Goal: Task Accomplishment & Management: Manage account settings

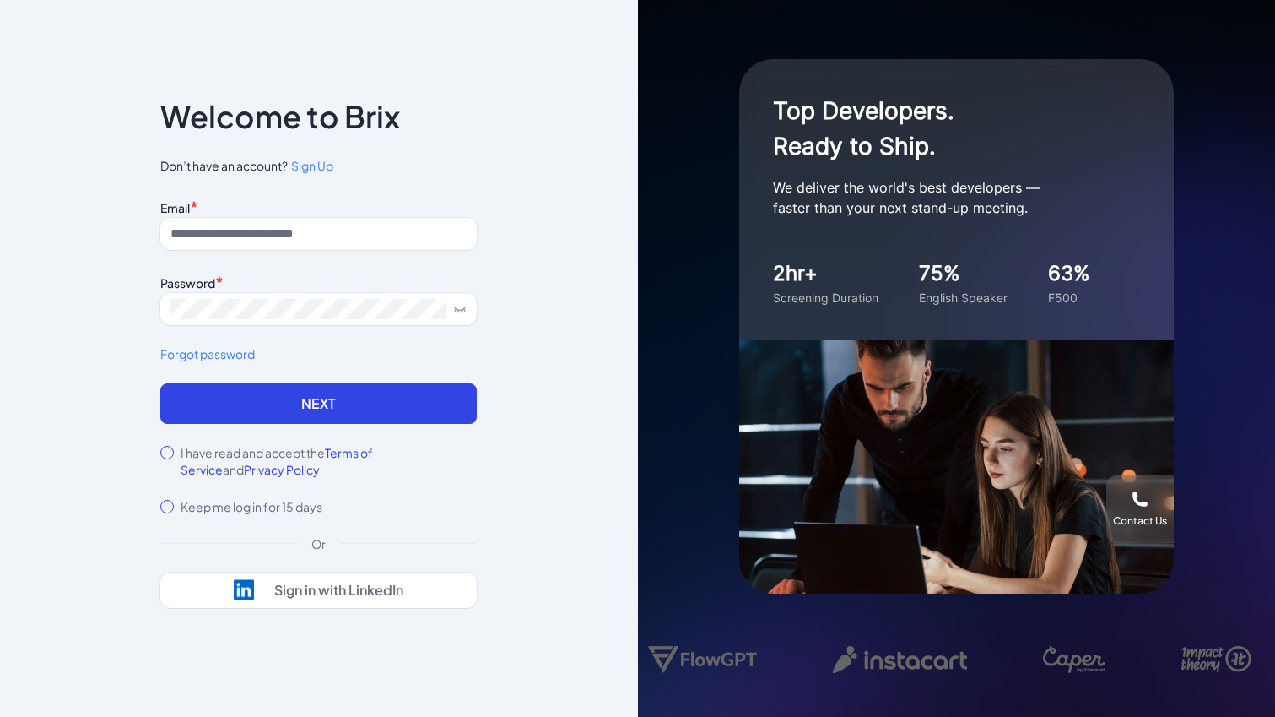
click at [291, 195] on div "Email *" at bounding box center [318, 206] width 317 height 23
click at [295, 234] on input at bounding box center [318, 234] width 317 height 32
click at [559, 262] on div "Notice To proceed, please agree to the Terms of Service and Privary Policy . Ca…" at bounding box center [319, 358] width 638 height 717
click at [258, 235] on input at bounding box center [318, 234] width 317 height 32
type input "**********"
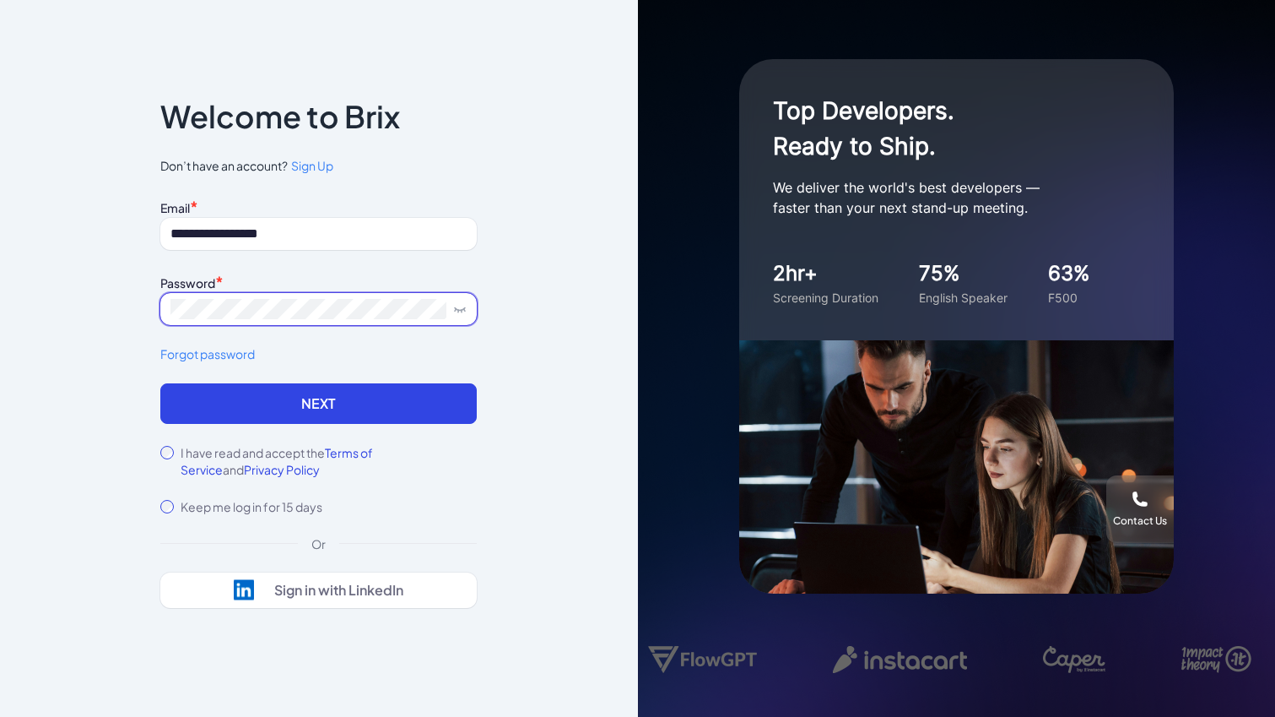
click at [317, 318] on span at bounding box center [318, 309] width 317 height 32
click at [395, 356] on link "Forgot password" at bounding box center [318, 354] width 317 height 18
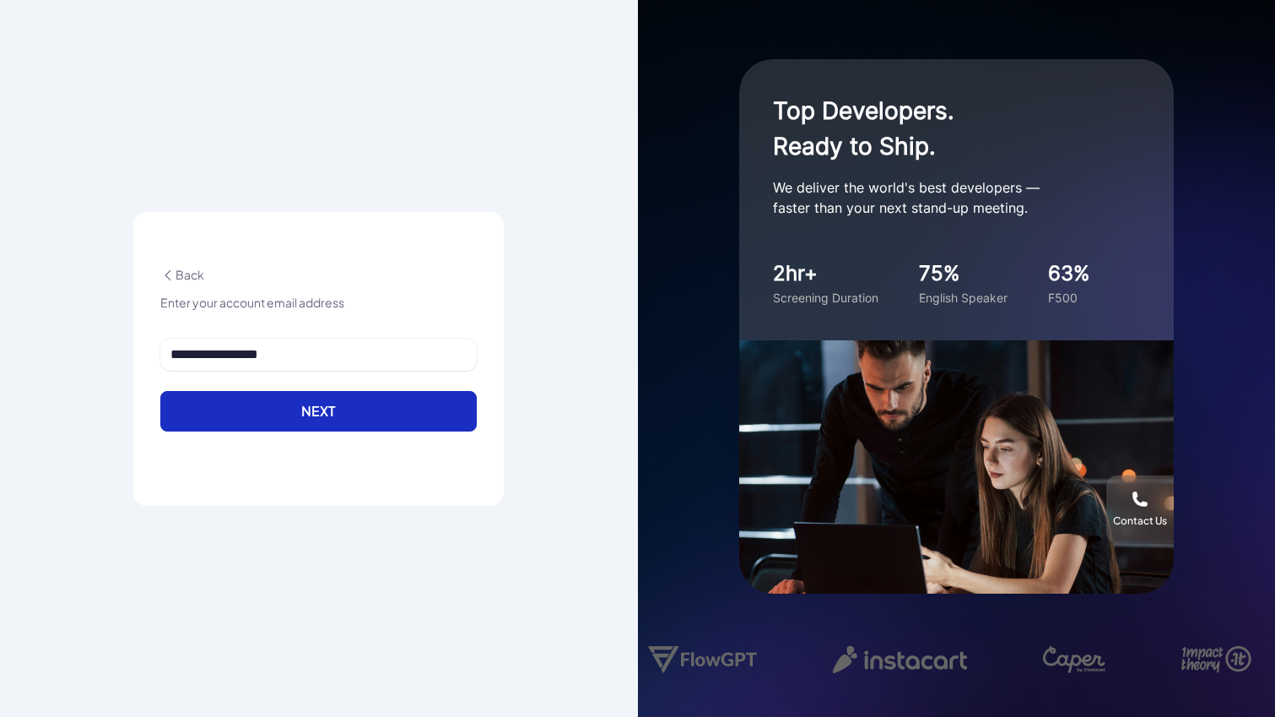
click at [263, 412] on button "Next" at bounding box center [318, 411] width 317 height 41
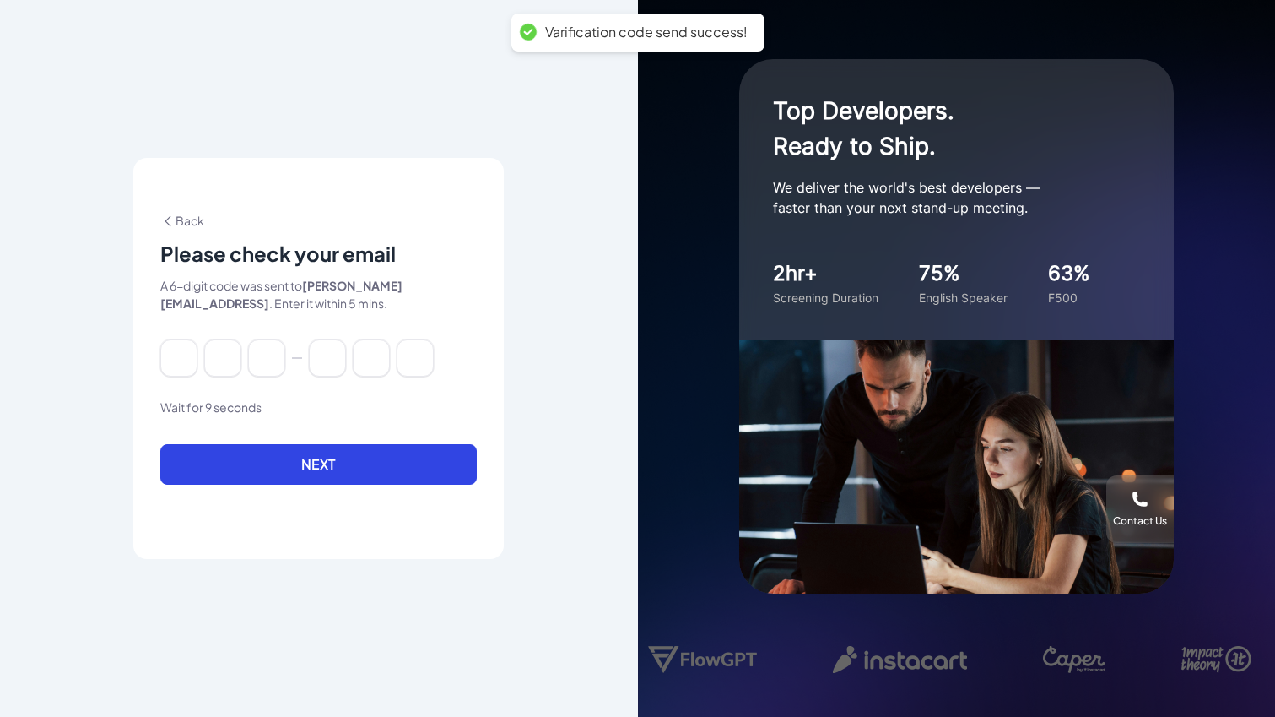
click at [579, 290] on div "Back Please check your email A 6-digit code was sent to [PERSON_NAME][EMAIL_ADD…" at bounding box center [319, 358] width 638 height 717
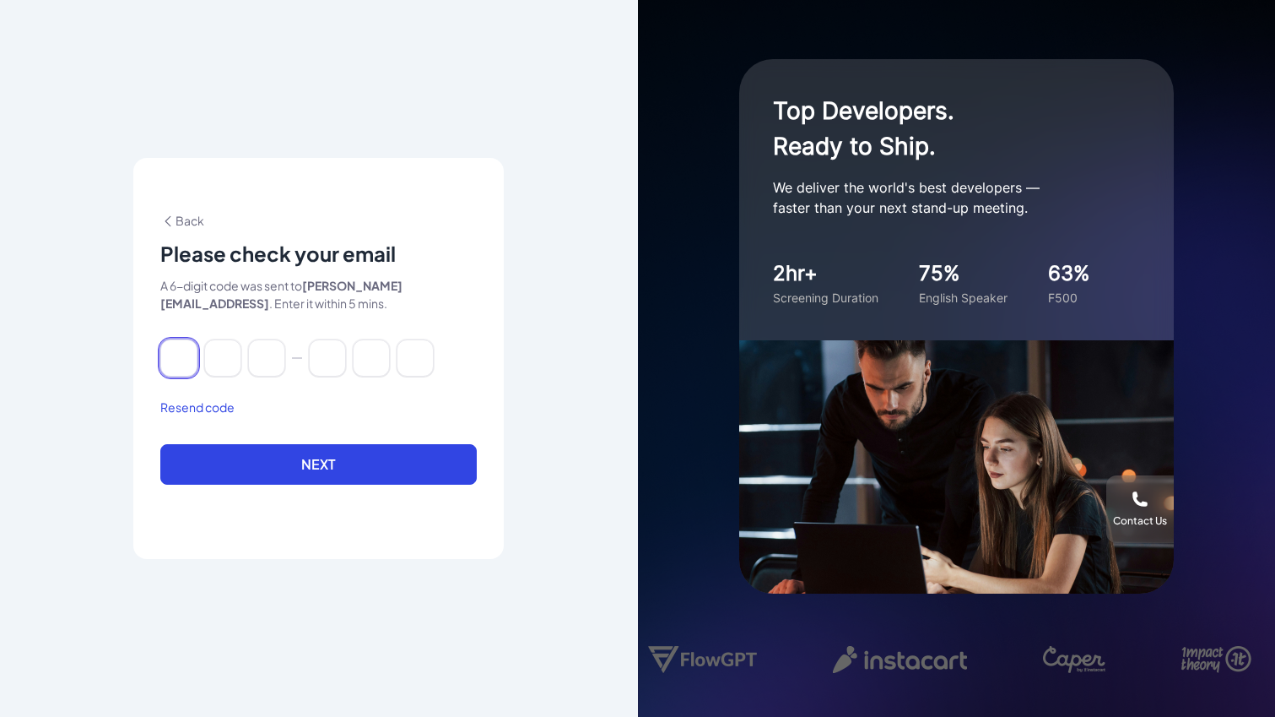
click at [187, 356] on input at bounding box center [178, 357] width 37 height 37
paste input "******"
type input "*"
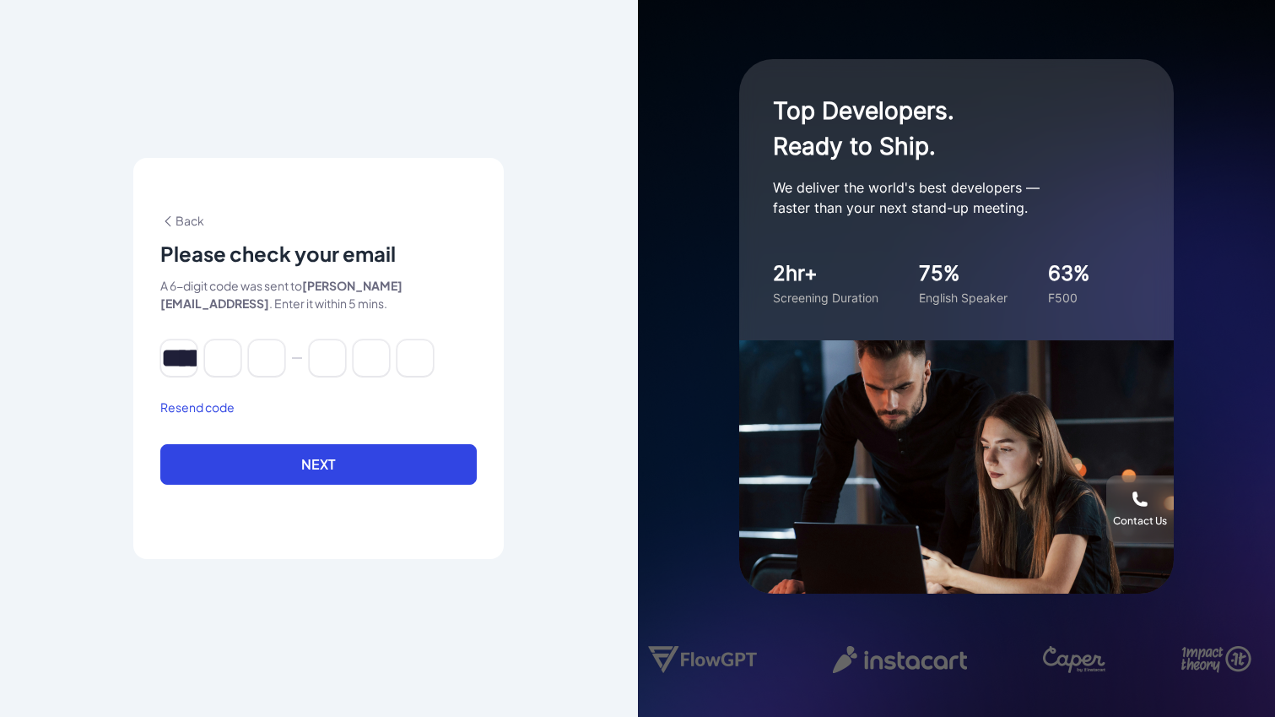
type input "*"
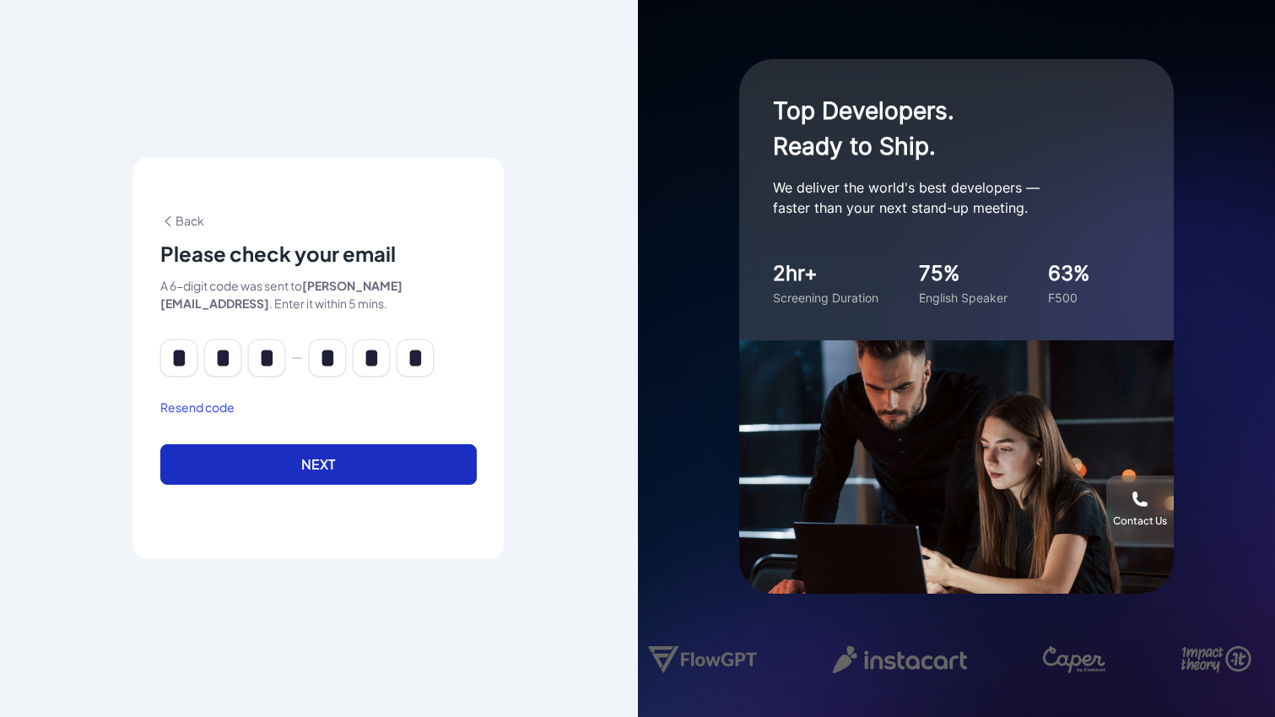
click at [298, 447] on button "Next" at bounding box center [318, 464] width 317 height 41
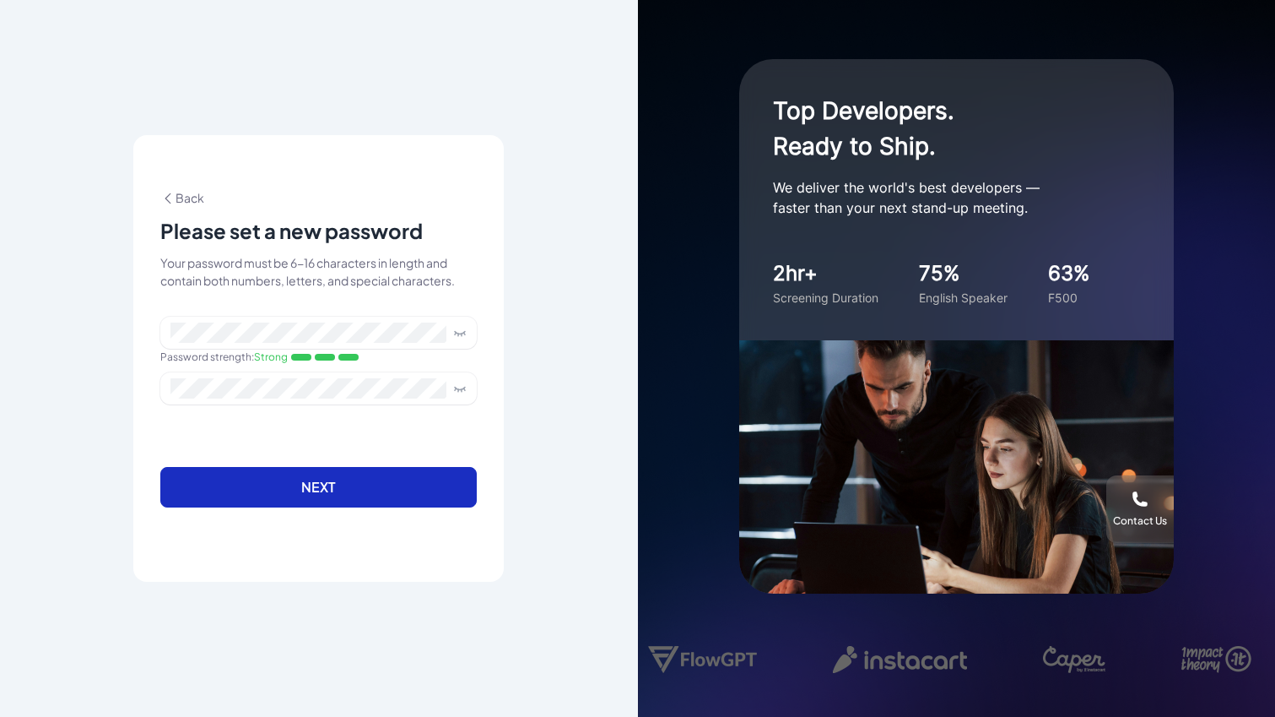
click at [391, 494] on button "Next" at bounding box center [318, 487] width 317 height 41
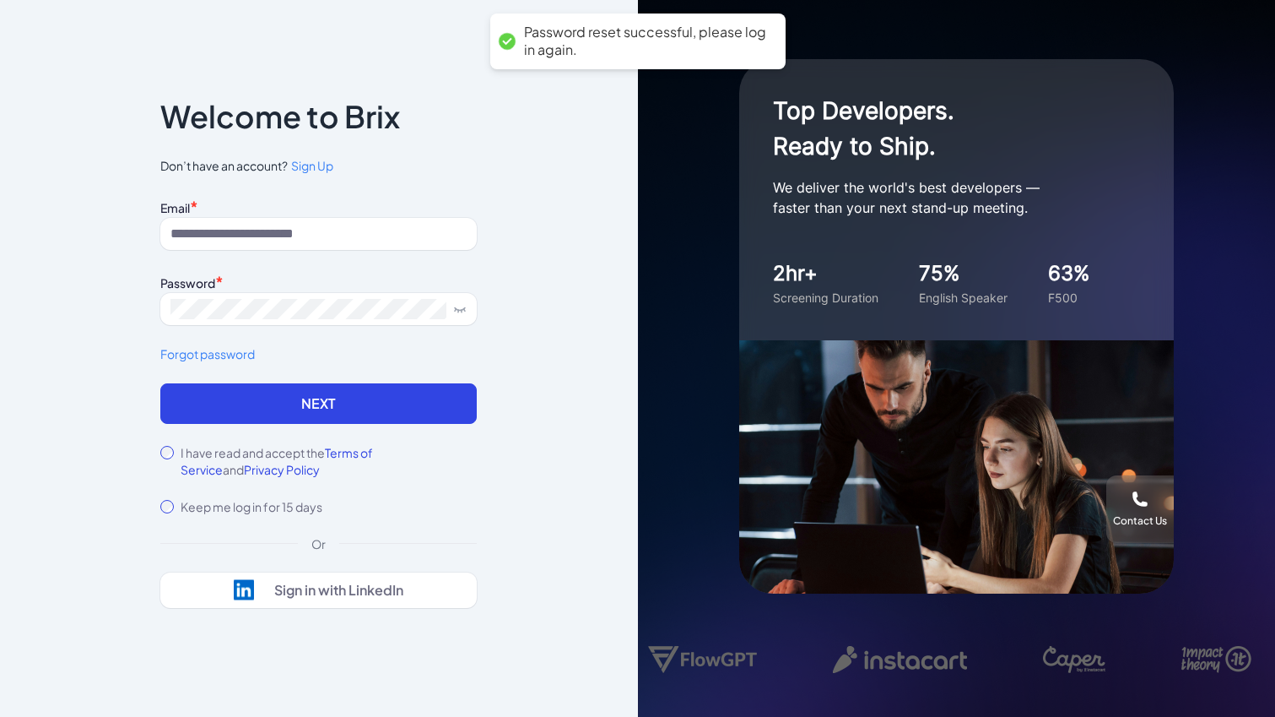
click at [551, 262] on div "Notice To proceed, please agree to the Terms of Service and Privary Policy . Ca…" at bounding box center [319, 358] width 638 height 717
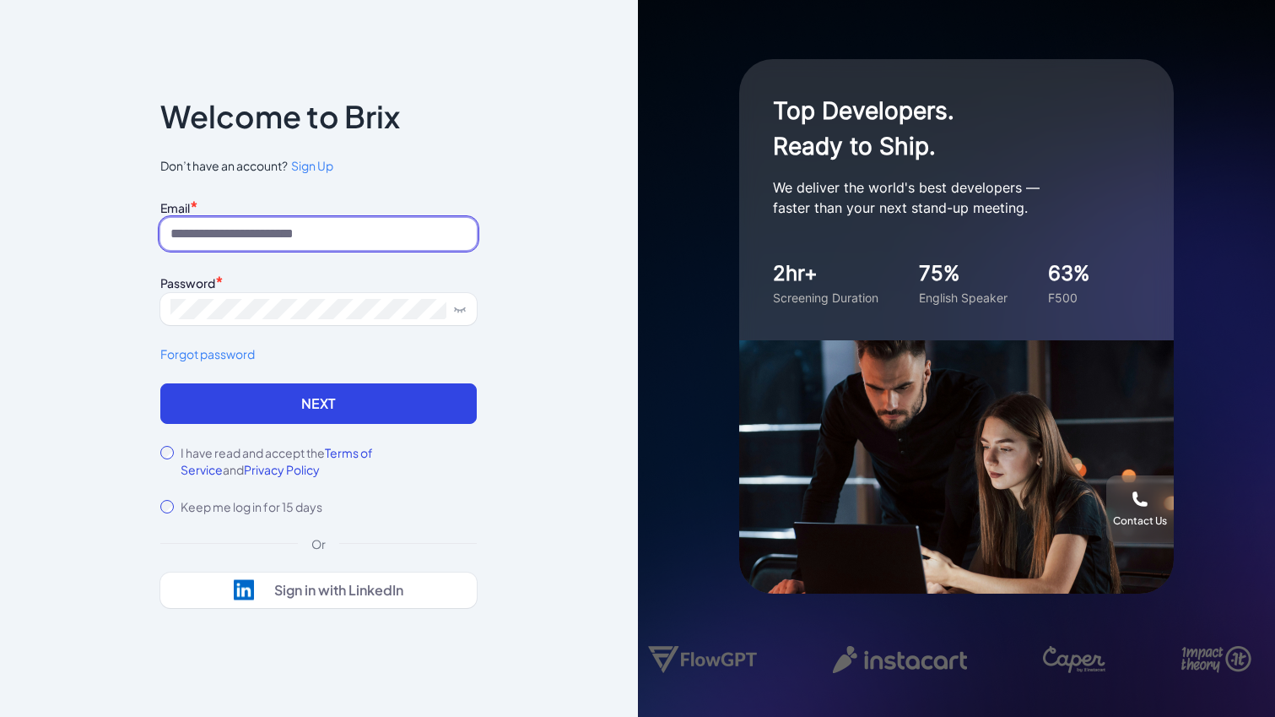
click at [410, 242] on input at bounding box center [318, 234] width 317 height 32
type input "**********"
click at [160, 383] on button "Next" at bounding box center [318, 403] width 317 height 41
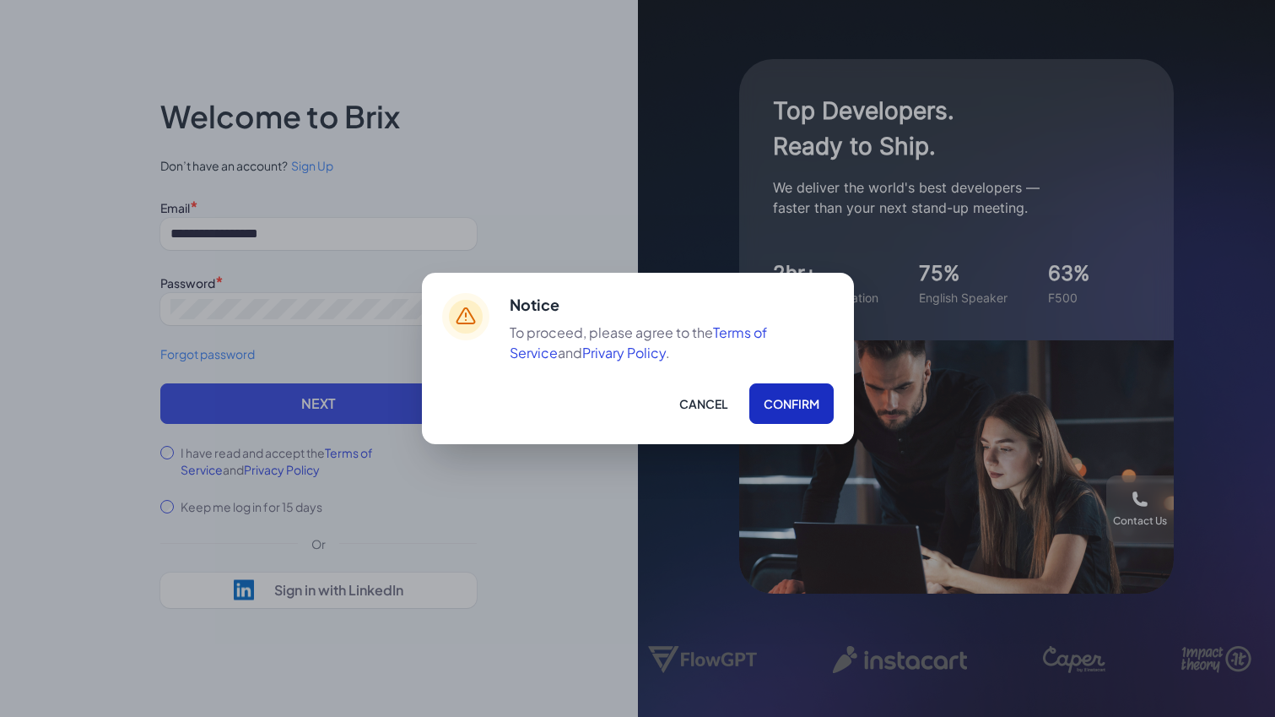
click at [789, 390] on button "Confirm" at bounding box center [792, 403] width 84 height 41
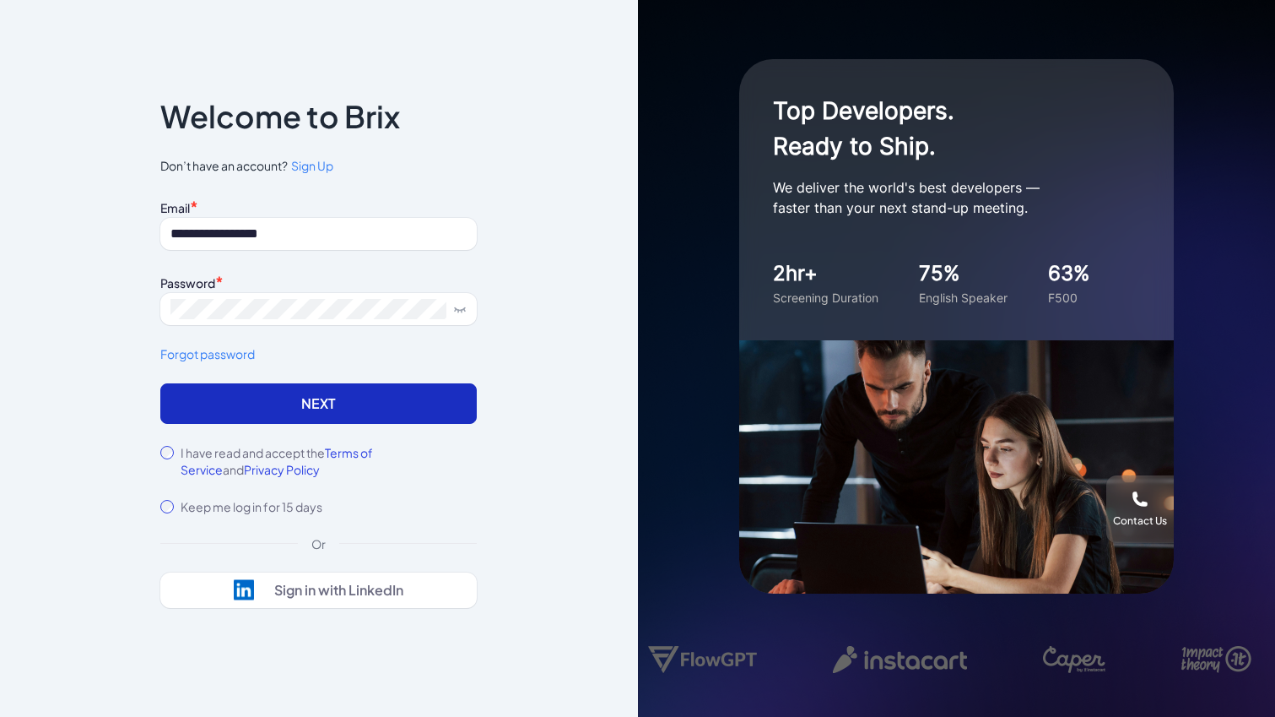
click at [279, 405] on button "Next" at bounding box center [318, 403] width 317 height 41
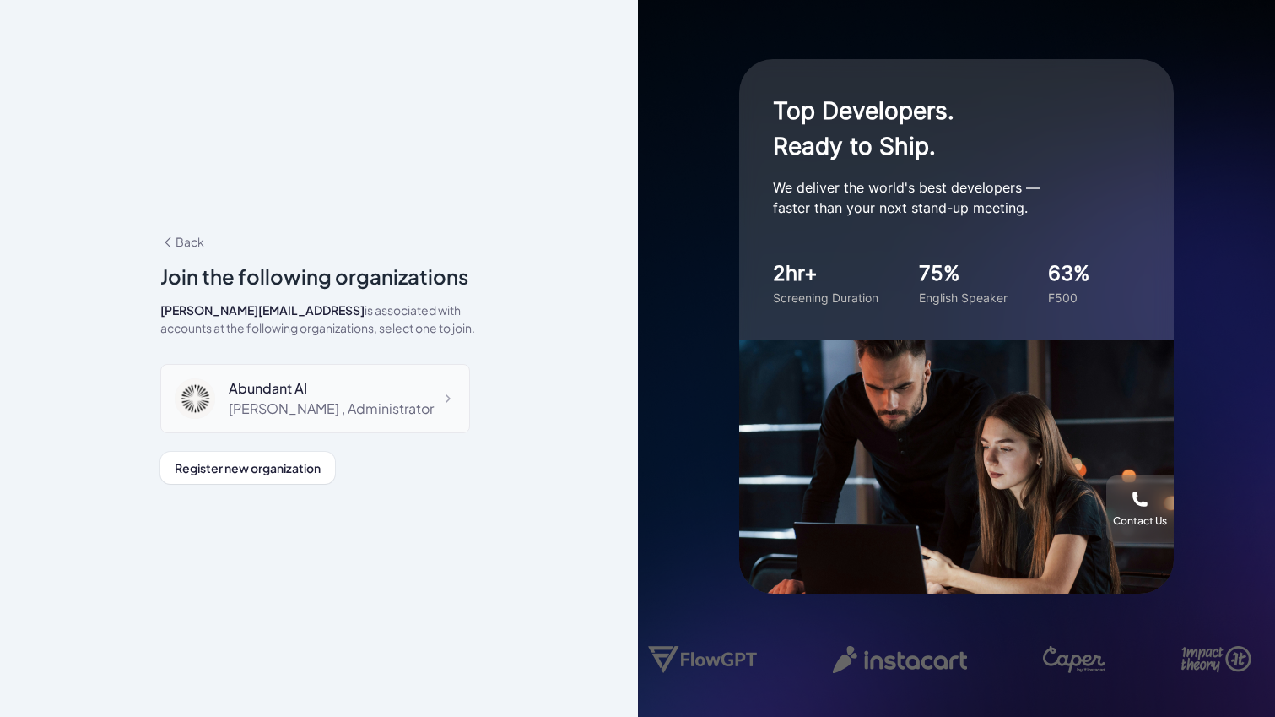
click at [418, 423] on div "Abundant [PERSON_NAME] , Administrator" at bounding box center [315, 398] width 310 height 69
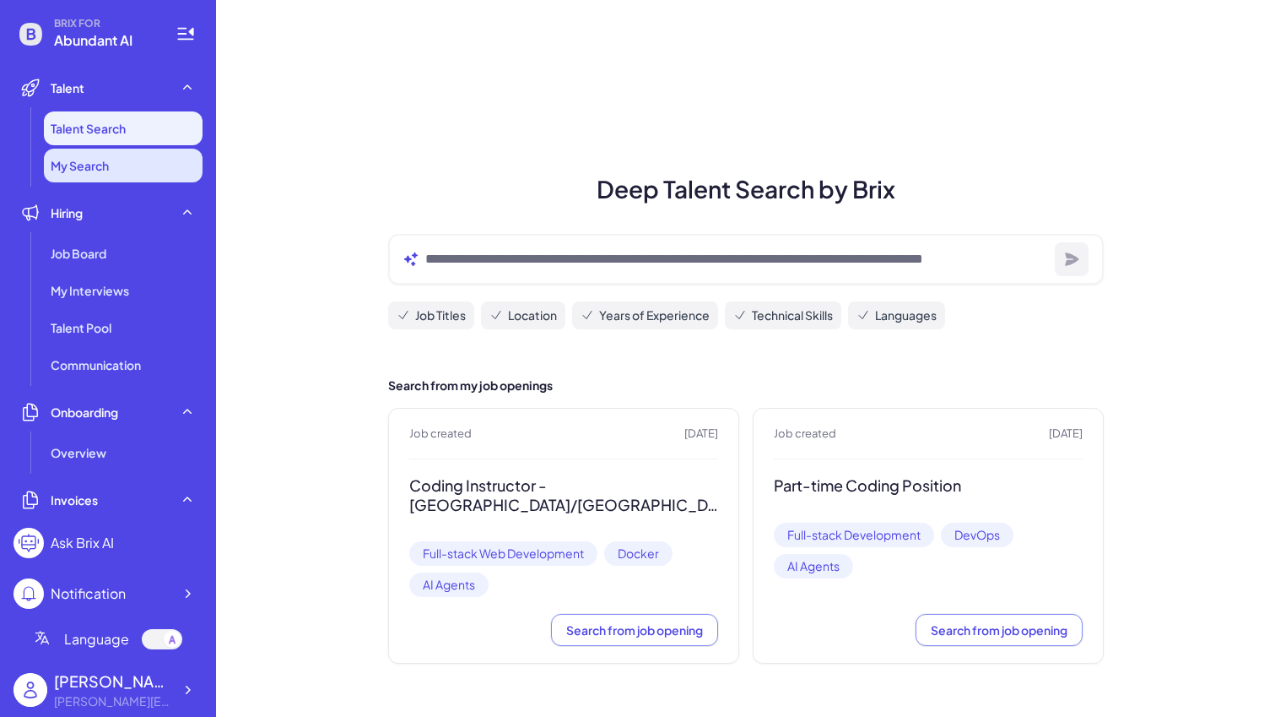
click at [126, 178] on li "My Search" at bounding box center [123, 166] width 159 height 34
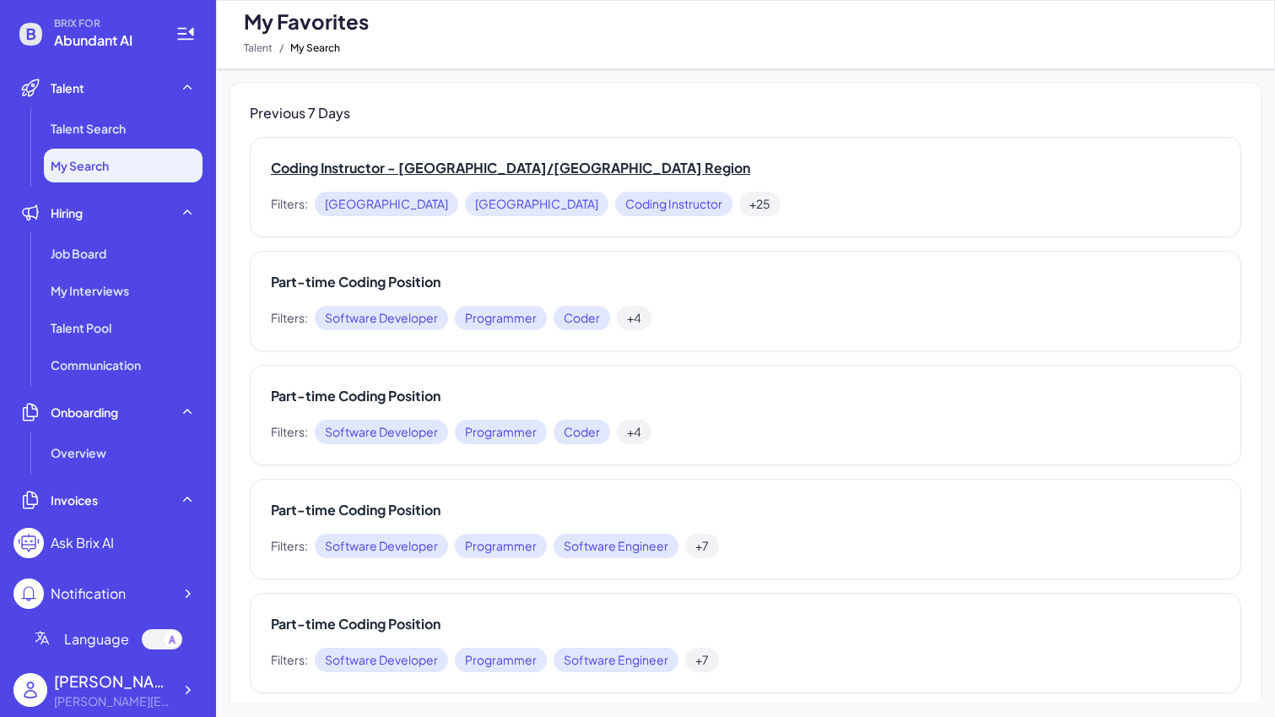
click at [392, 167] on h2 "Coding Instructor - US/Canada Region" at bounding box center [746, 168] width 950 height 20
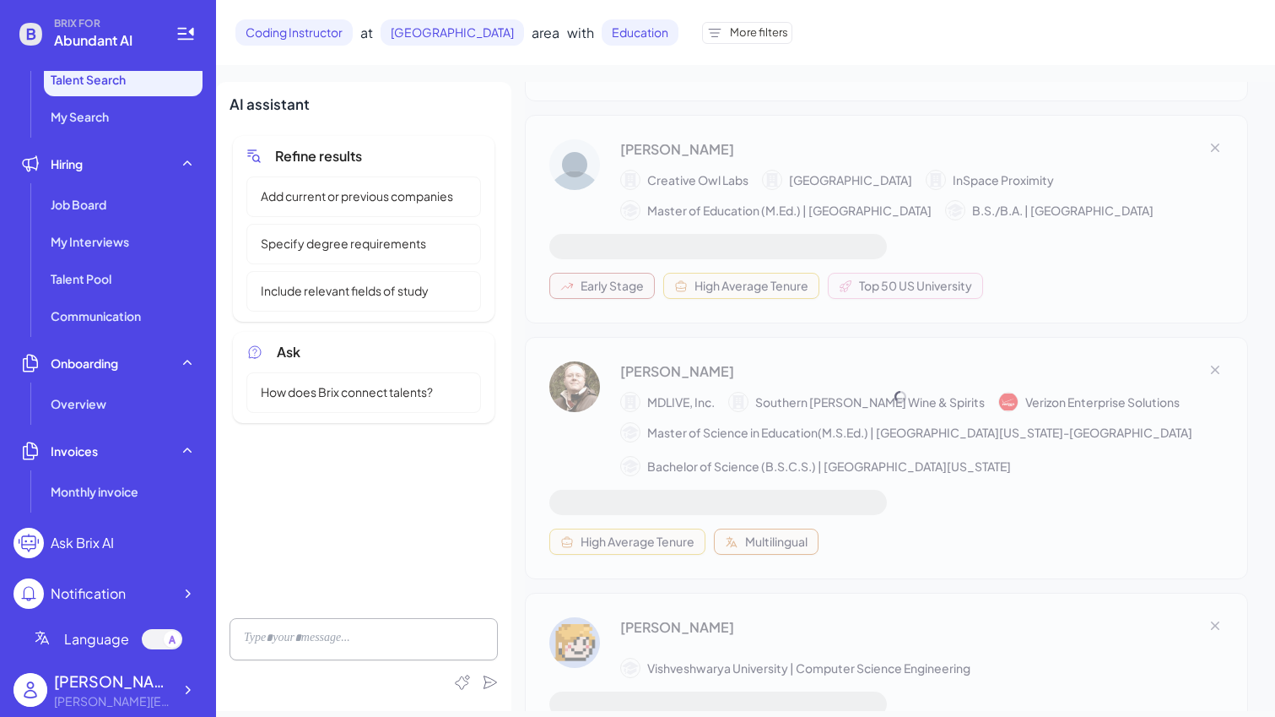
scroll to position [1029, 0]
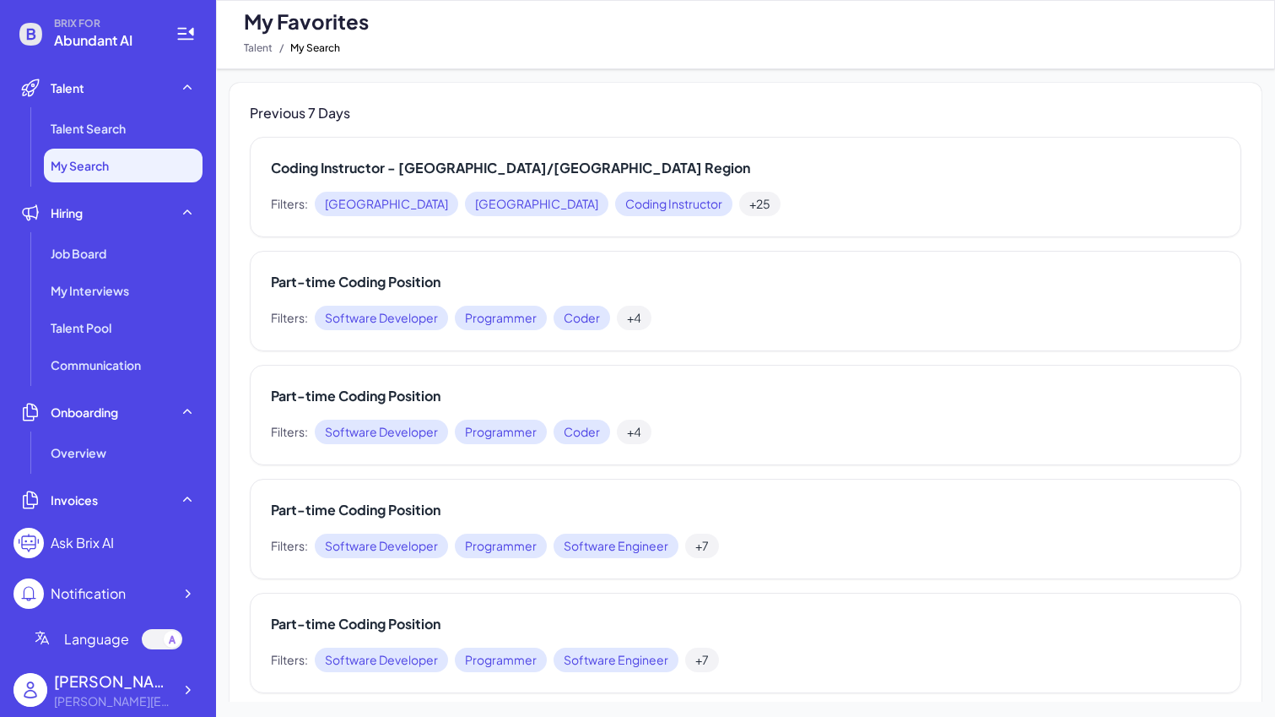
scroll to position [46, 0]
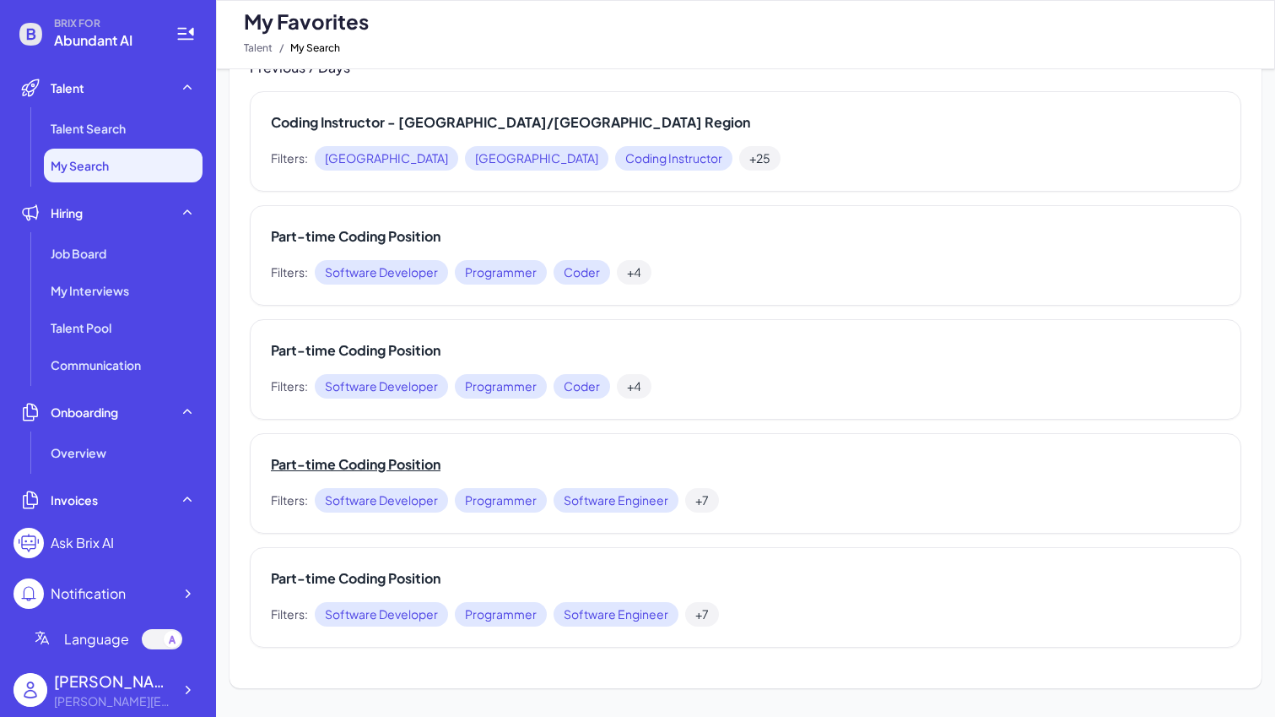
click at [381, 466] on h2 "Part-time Coding Position" at bounding box center [746, 464] width 950 height 20
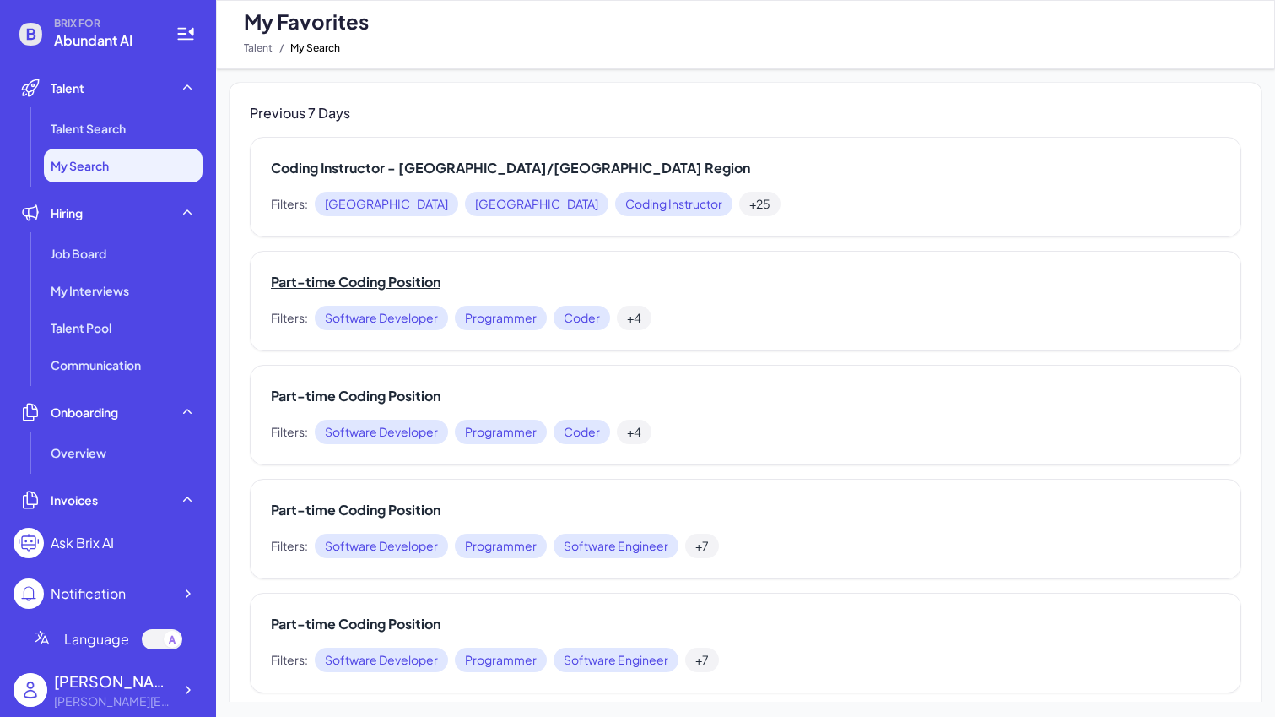
click at [392, 290] on h2 "Part-time Coding Position" at bounding box center [746, 282] width 950 height 20
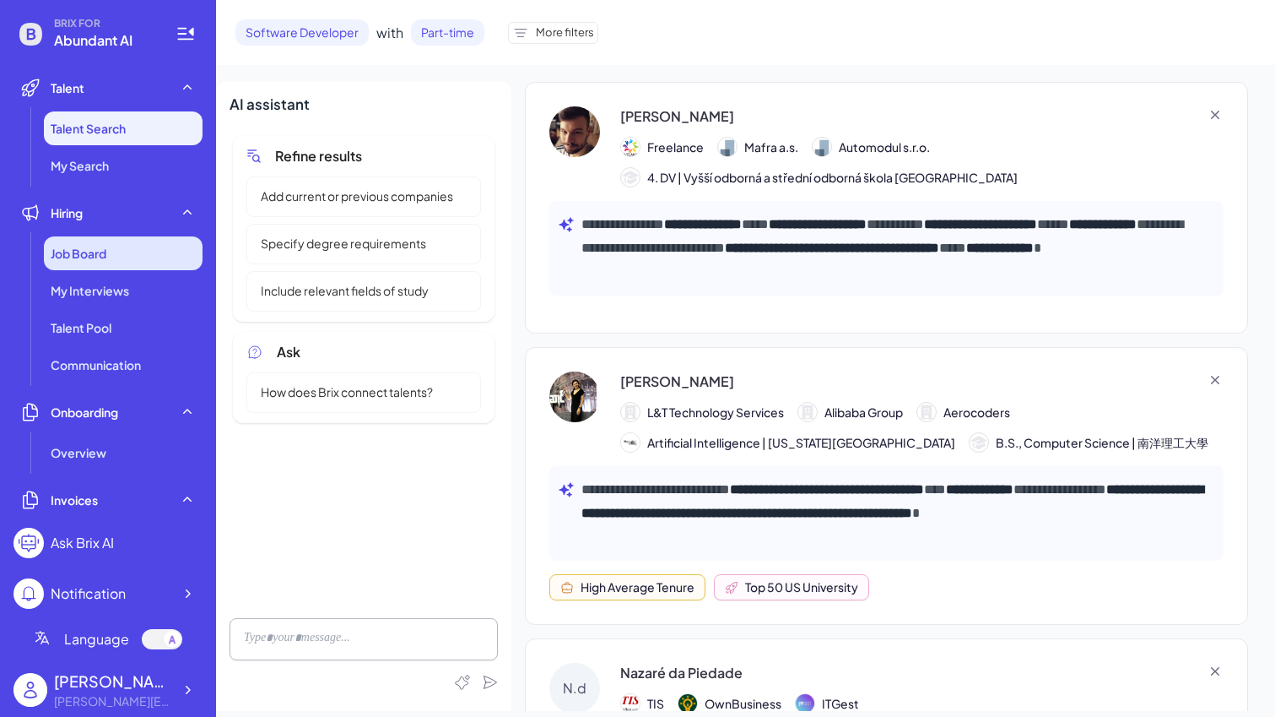
click at [94, 246] on span "Job Board" at bounding box center [79, 253] width 56 height 17
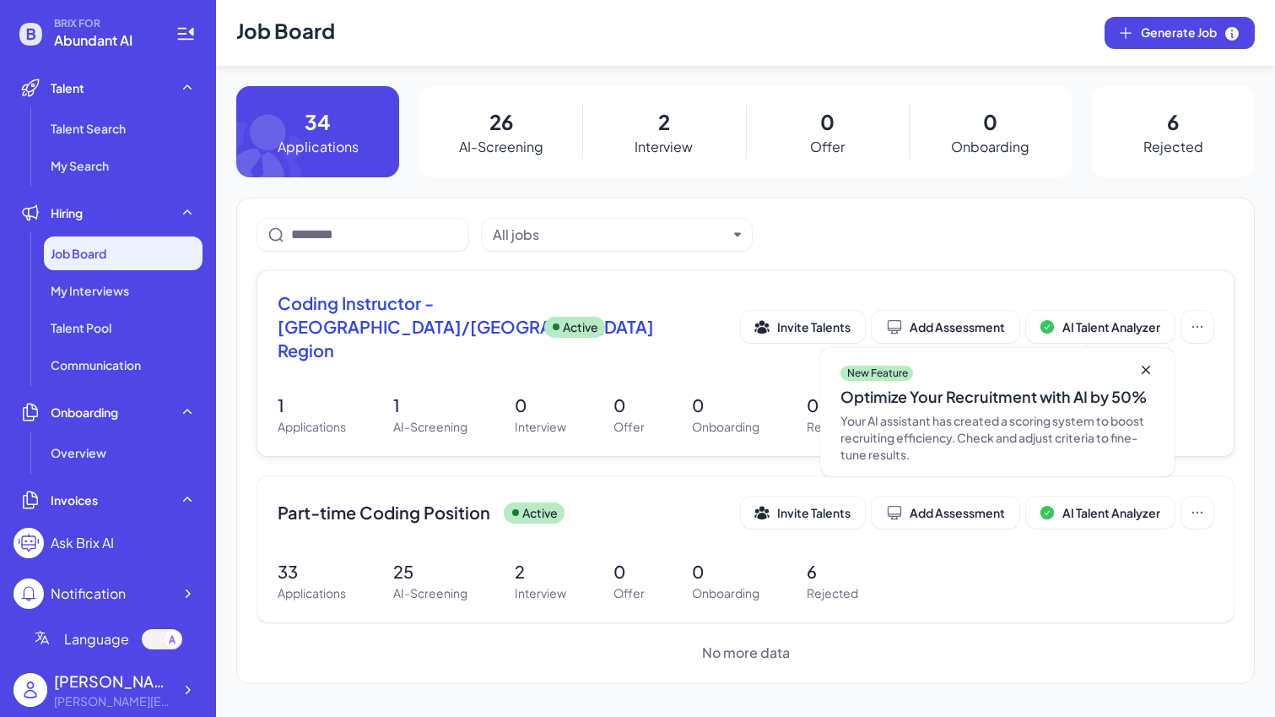
click at [427, 322] on span "Coding Instructor - US/Canada Region" at bounding box center [404, 326] width 253 height 71
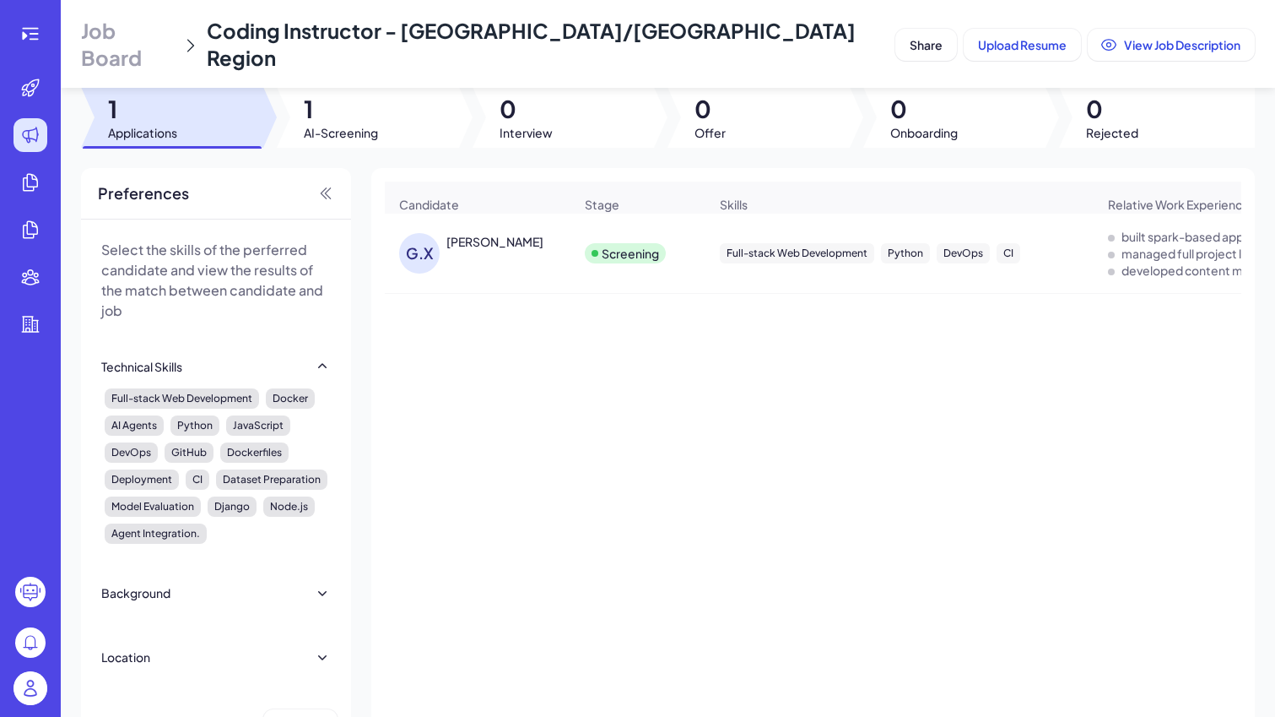
scroll to position [32, 0]
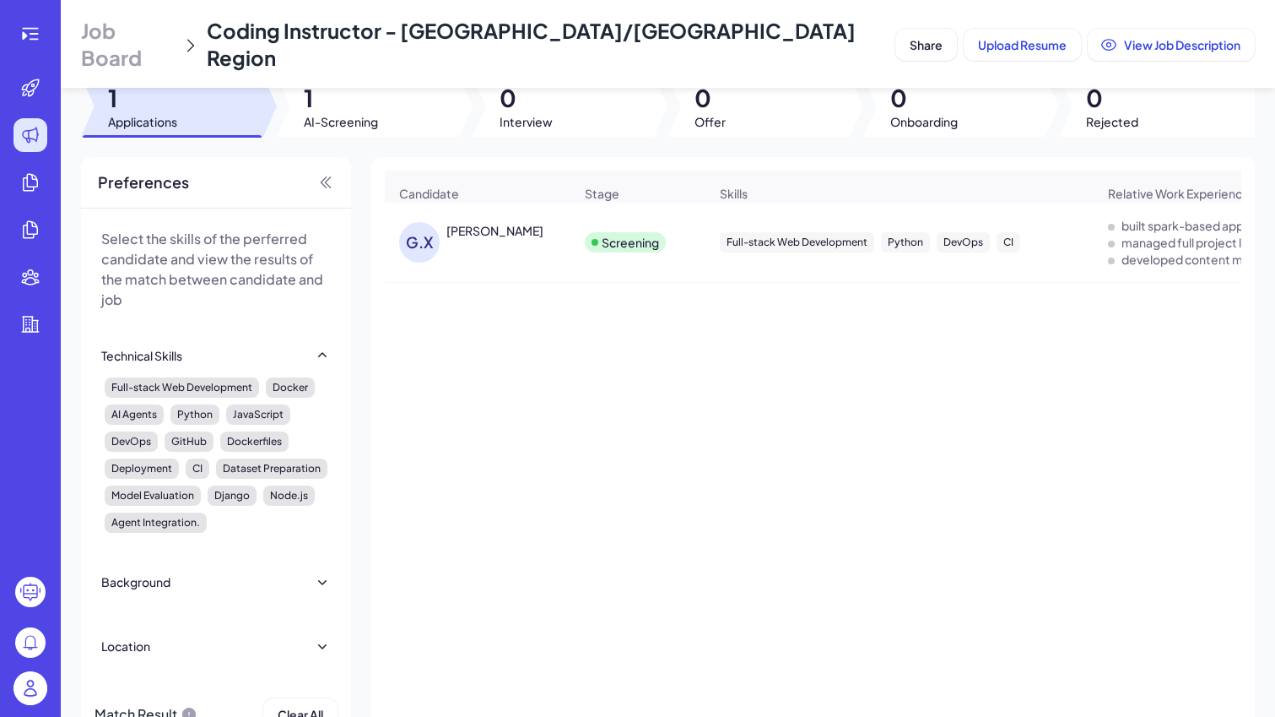
click at [436, 226] on div "G.X" at bounding box center [419, 242] width 41 height 41
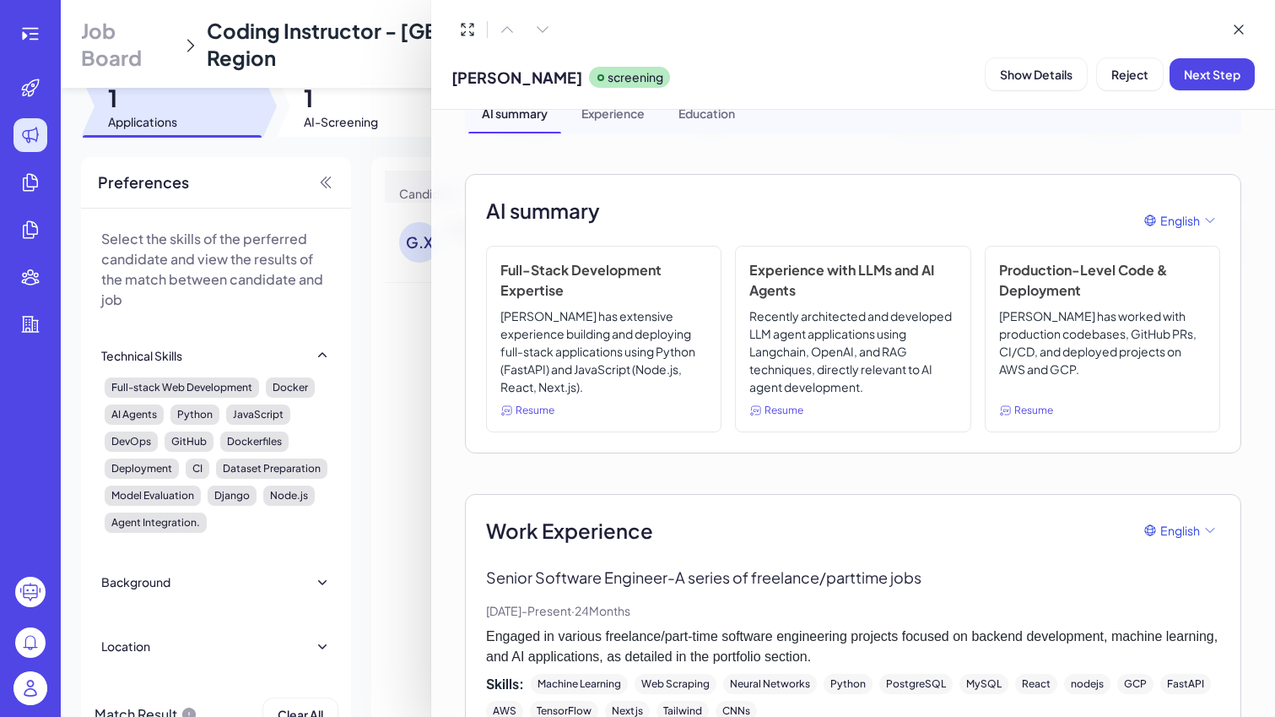
scroll to position [0, 0]
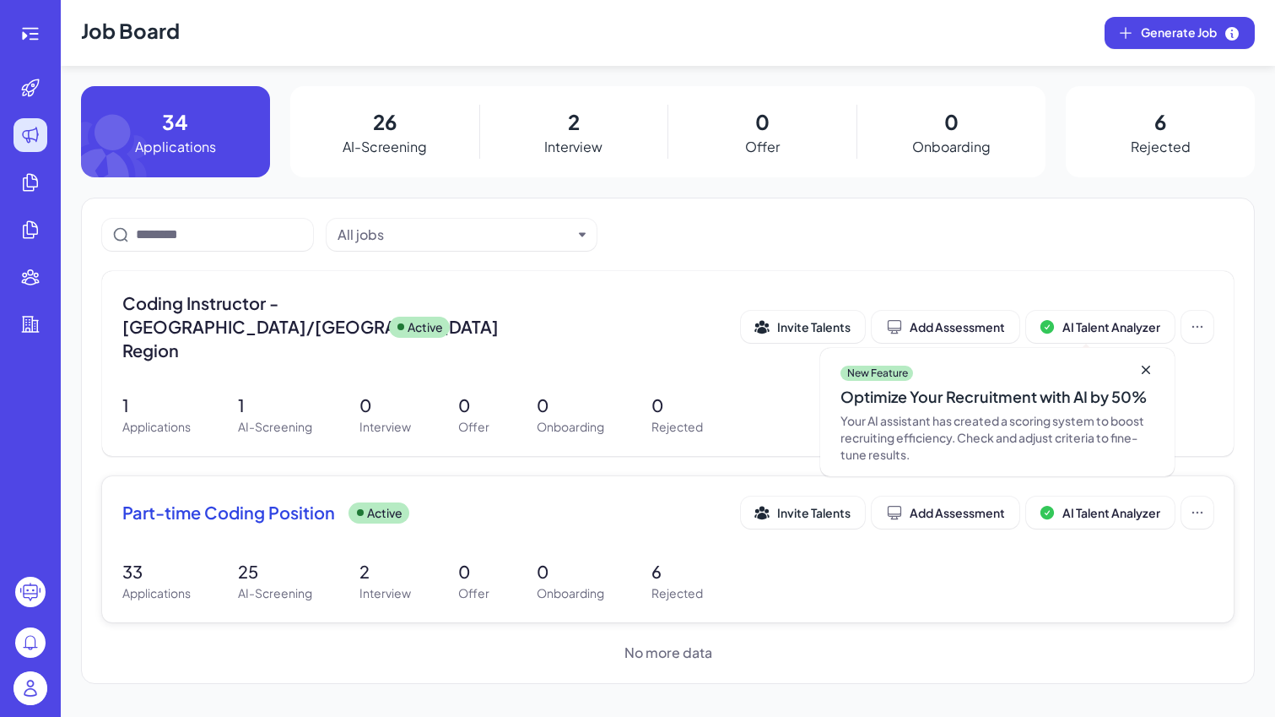
click at [403, 502] on div "Active" at bounding box center [379, 512] width 61 height 21
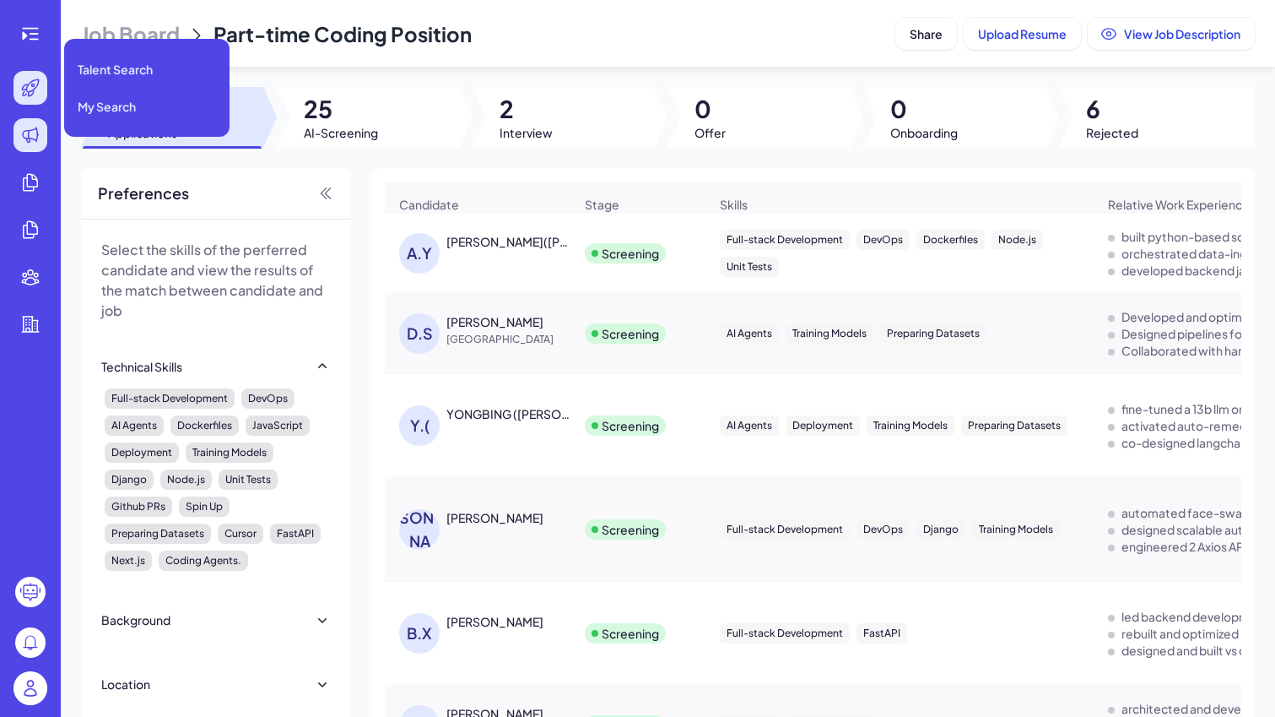
click at [32, 82] on icon at bounding box center [30, 88] width 20 height 20
click at [100, 98] on span "My Search" at bounding box center [107, 106] width 58 height 17
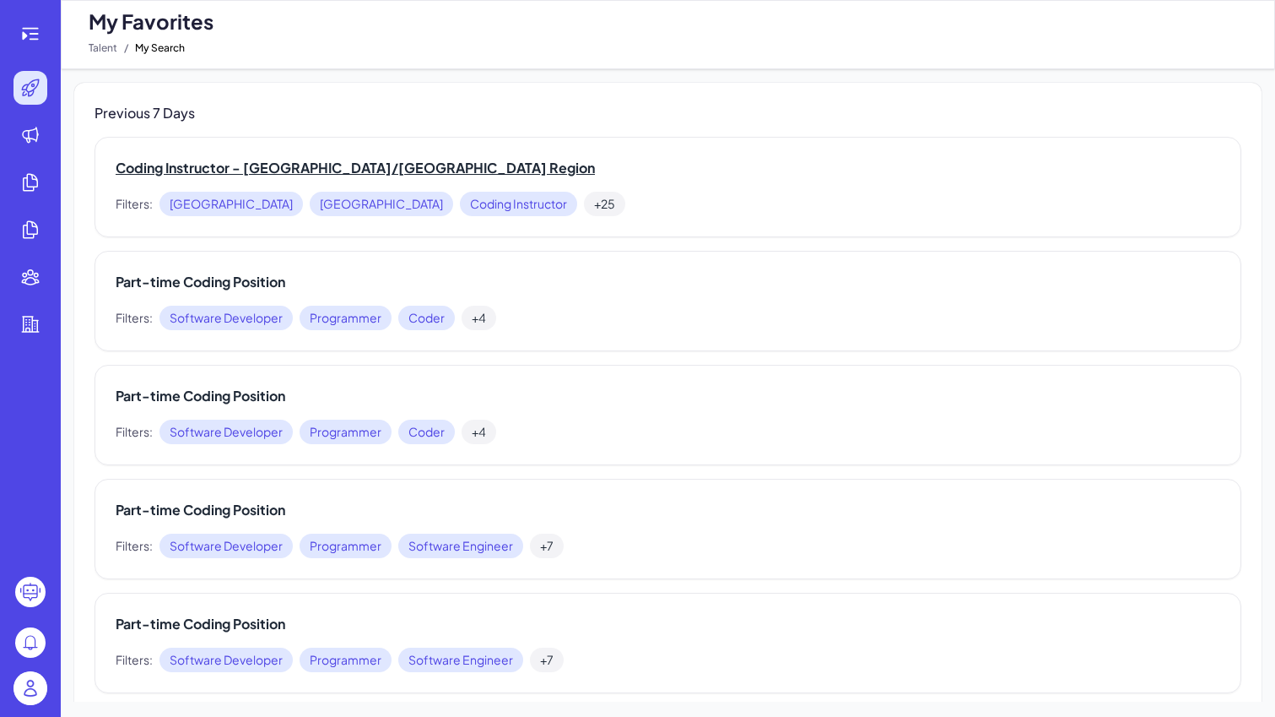
click at [250, 163] on h2 "Coding Instructor - US/Canada Region" at bounding box center [668, 168] width 1105 height 20
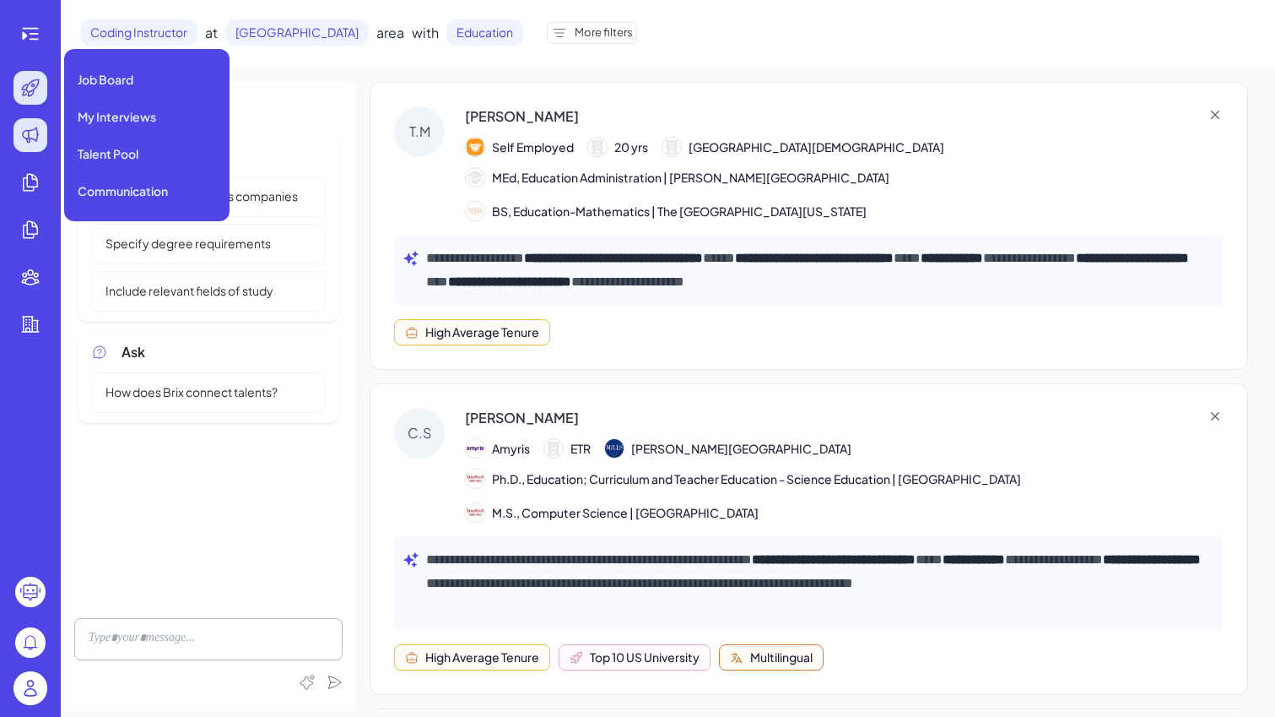
click at [36, 136] on icon at bounding box center [30, 134] width 15 height 15
click at [35, 138] on icon at bounding box center [30, 134] width 15 height 15
click at [103, 85] on span "Job Board" at bounding box center [106, 79] width 56 height 17
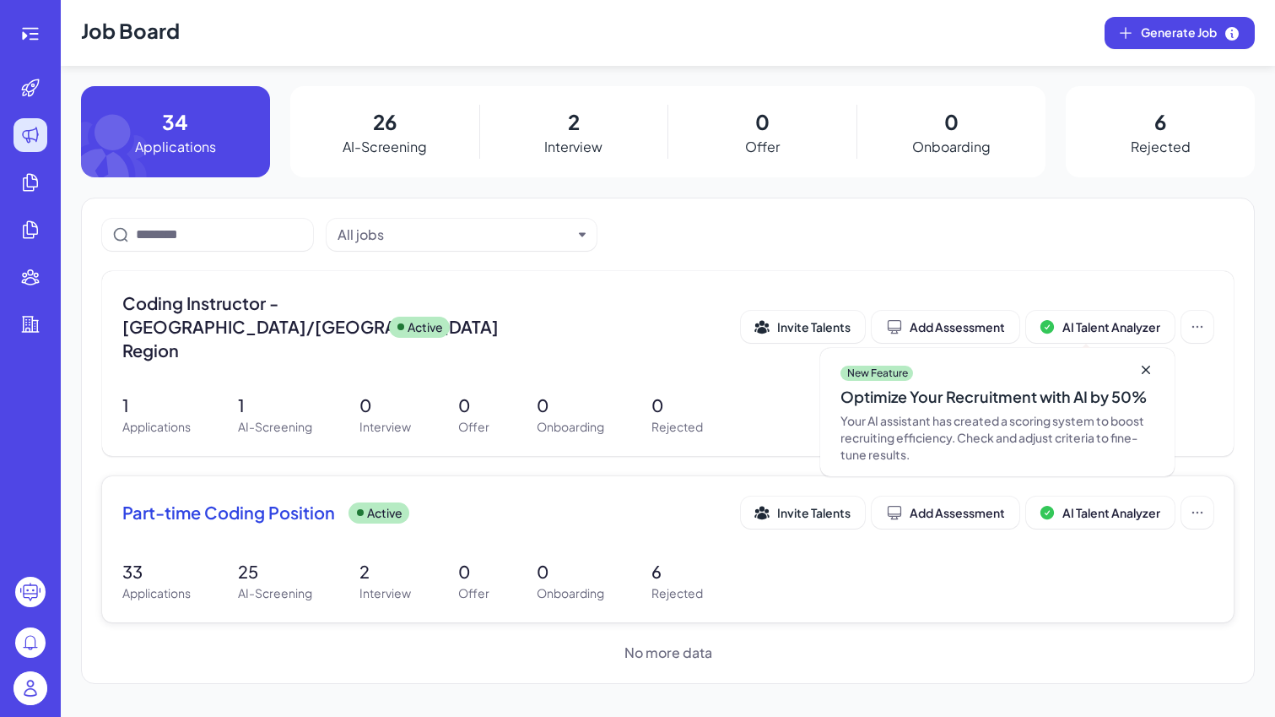
click at [333, 501] on span "Part-time Coding Position" at bounding box center [228, 513] width 213 height 24
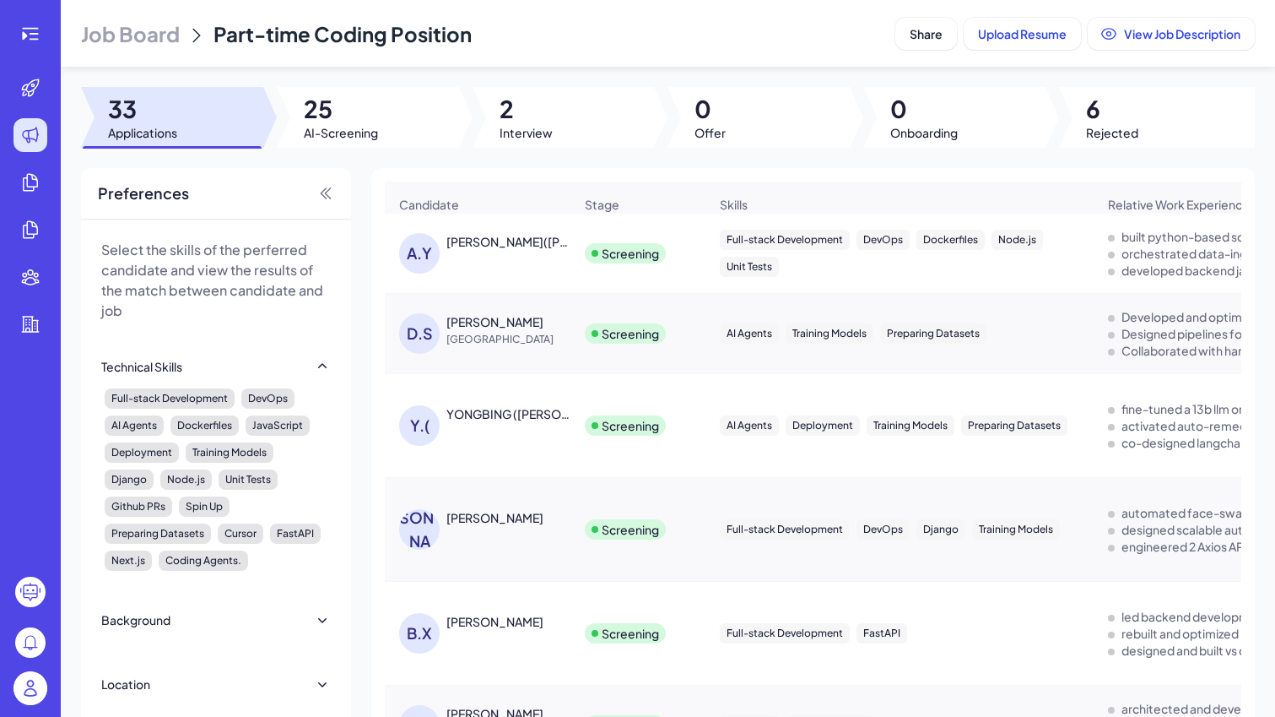
click at [730, 150] on div "Job Board Part-time Coding Position Share Upload Resume View Job Description 33…" at bounding box center [668, 358] width 1215 height 717
